Goal: Transaction & Acquisition: Book appointment/travel/reservation

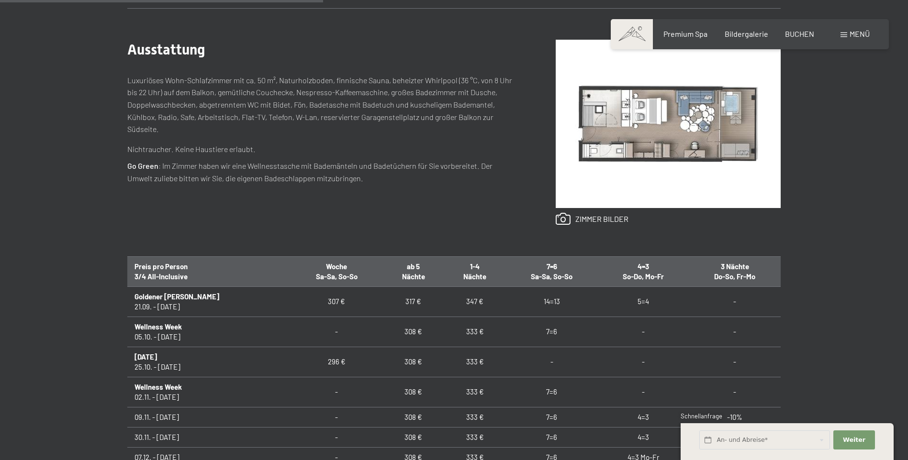
scroll to position [478, 0]
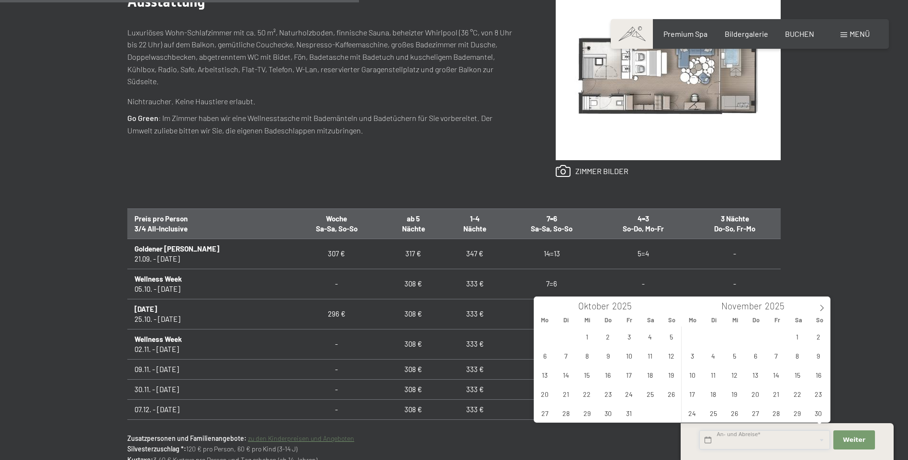
click at [710, 441] on input "text" at bounding box center [764, 441] width 131 height 20
click at [649, 377] on span "18" at bounding box center [650, 375] width 19 height 19
click at [543, 395] on span "20" at bounding box center [544, 394] width 19 height 19
type input "[DATE] - [DATE]"
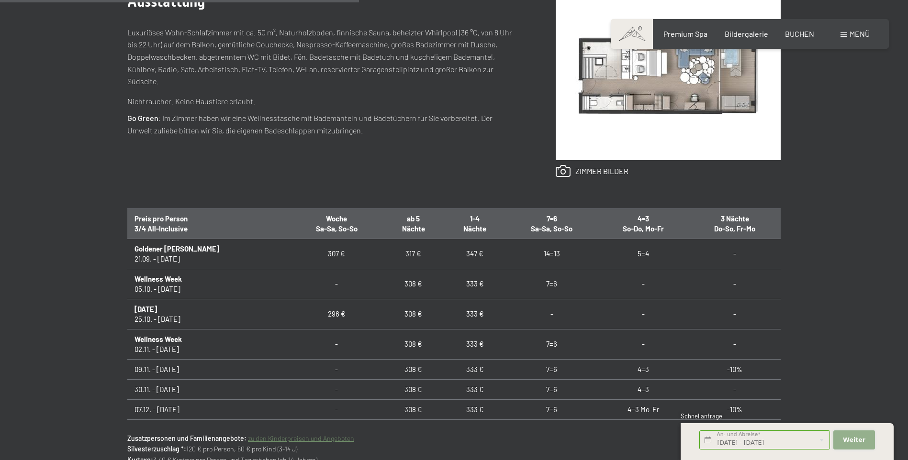
click at [859, 439] on span "Weiter" at bounding box center [853, 440] width 22 height 9
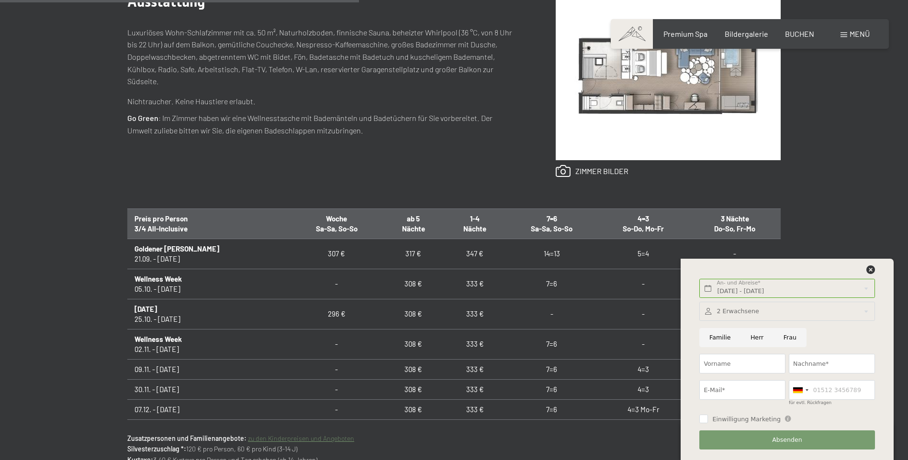
scroll to position [574, 0]
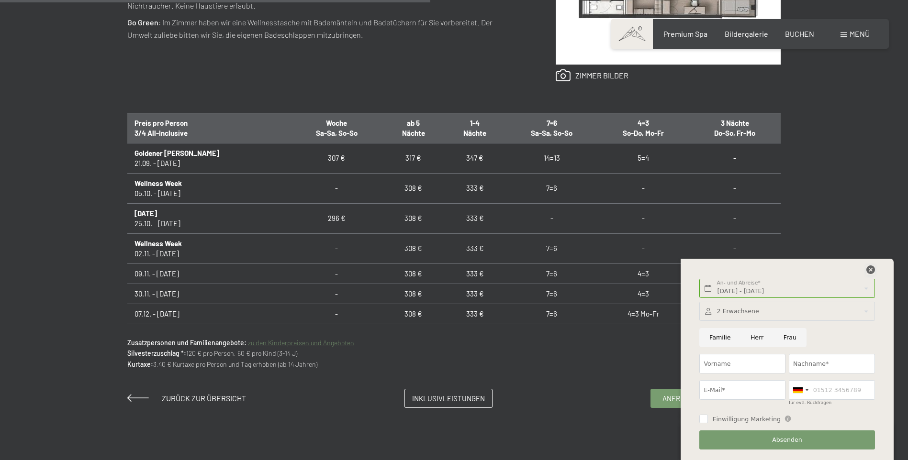
click at [870, 268] on icon at bounding box center [870, 270] width 9 height 9
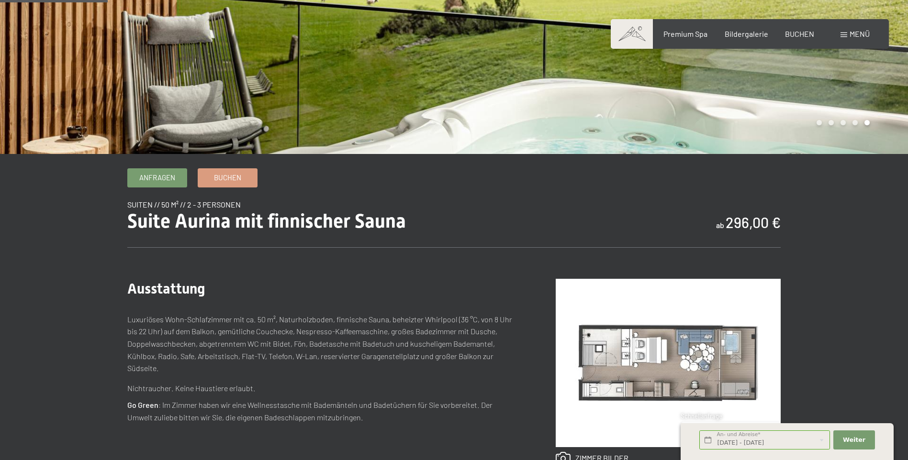
scroll to position [96, 0]
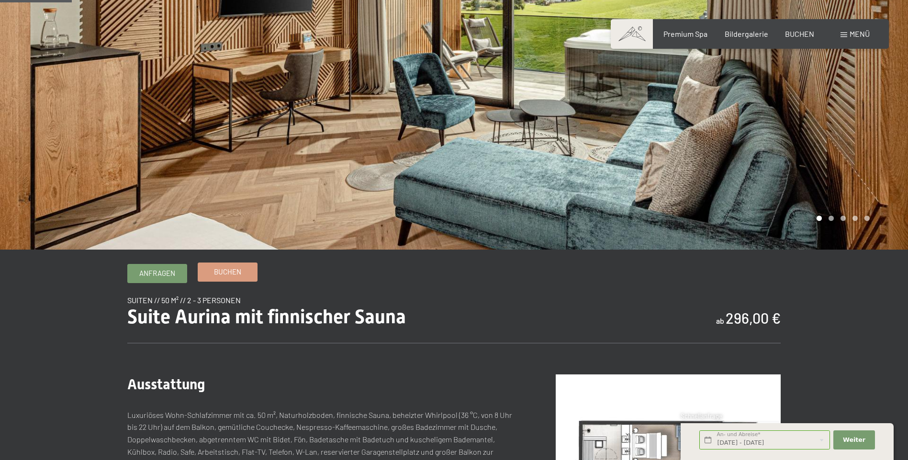
click at [224, 276] on span "Buchen" at bounding box center [227, 272] width 27 height 10
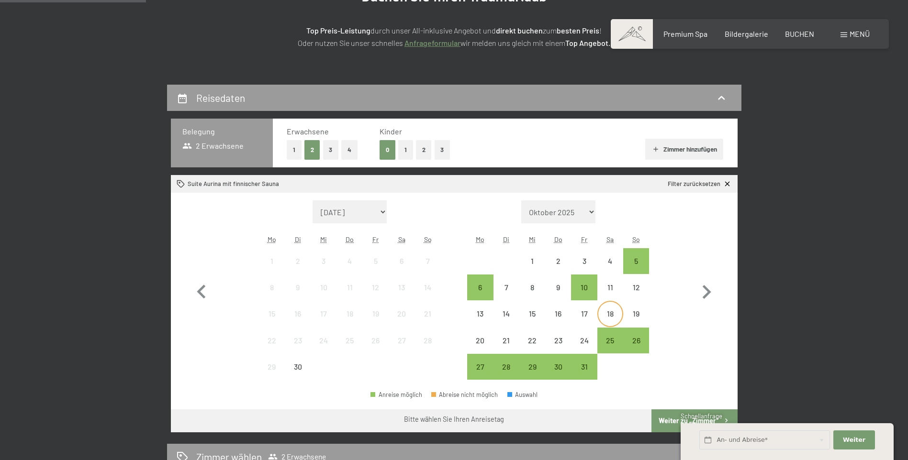
click at [608, 314] on div "18" at bounding box center [610, 322] width 24 height 24
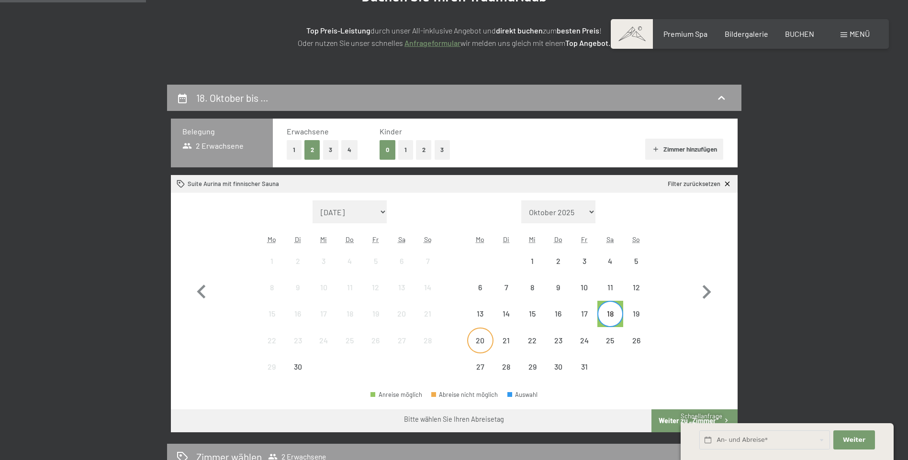
click at [480, 342] on div "20" at bounding box center [480, 349] width 24 height 24
